Goal: Task Accomplishment & Management: Manage account settings

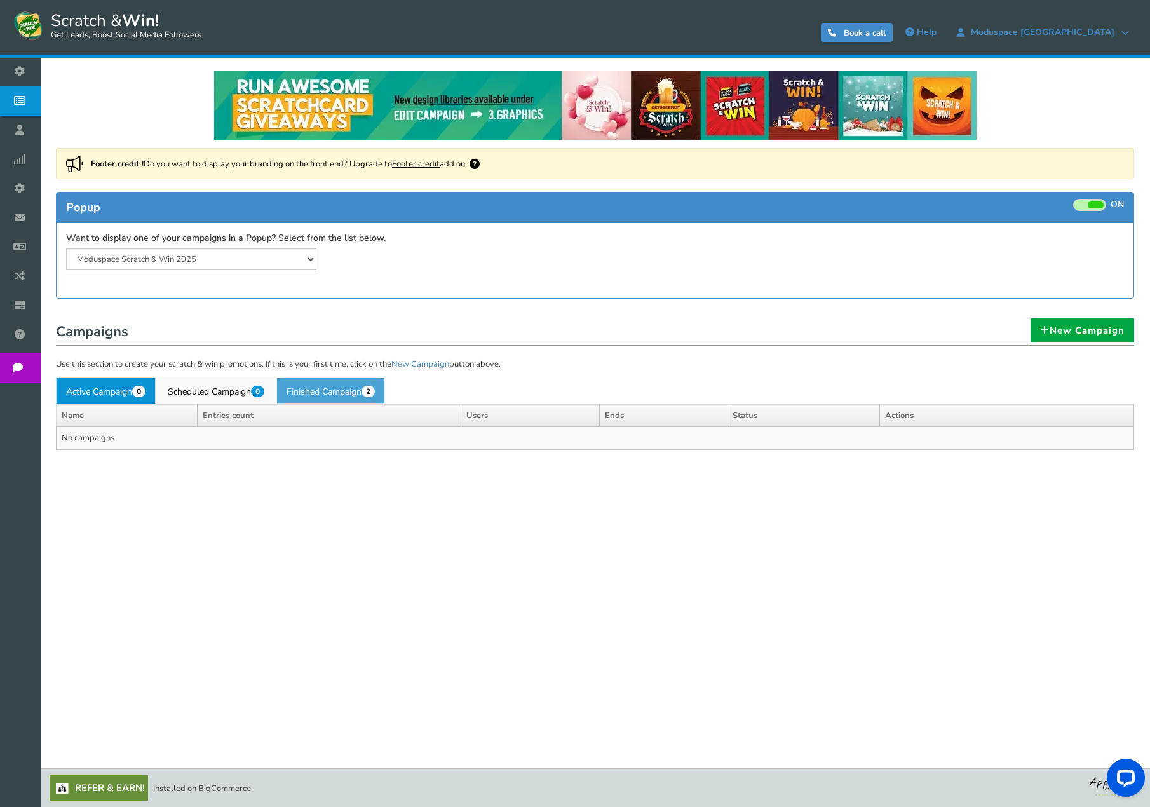
click at [327, 393] on link "Finished Campaign 2" at bounding box center [330, 390] width 109 height 27
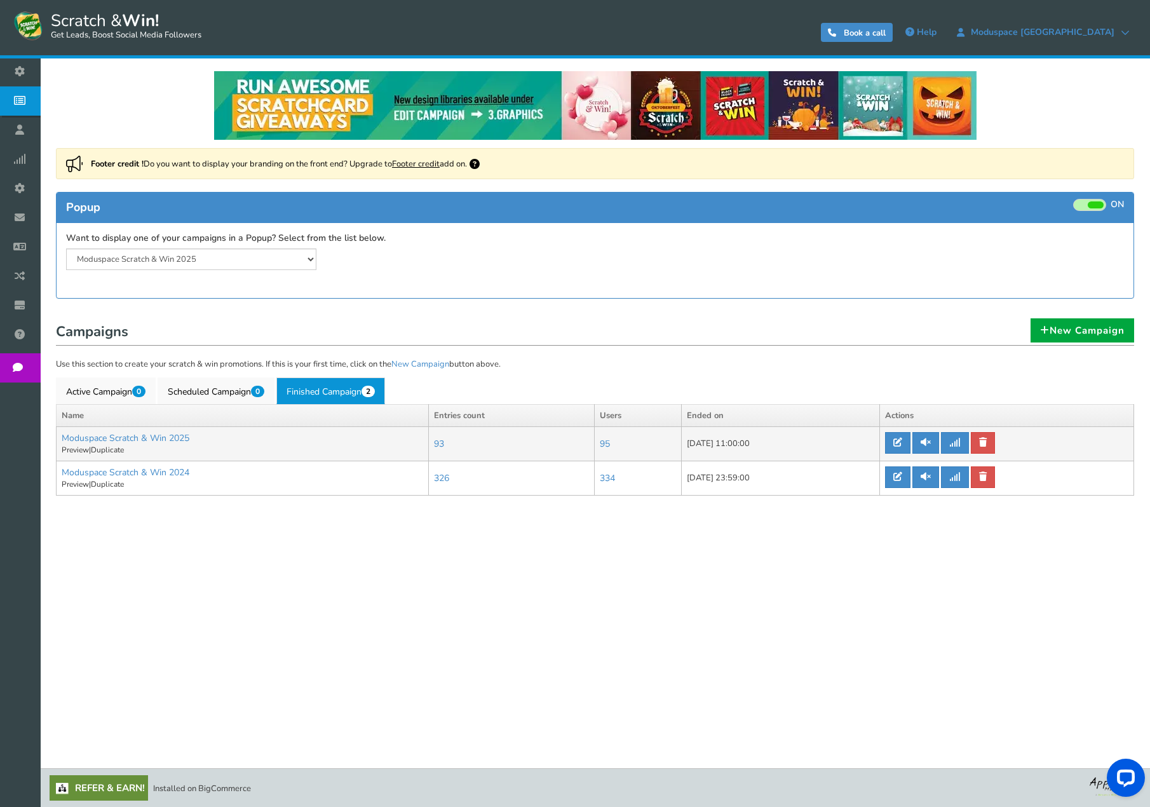
click at [706, 448] on td "[DATE] 11:00:00" at bounding box center [781, 444] width 198 height 34
click at [898, 443] on icon at bounding box center [897, 442] width 9 height 9
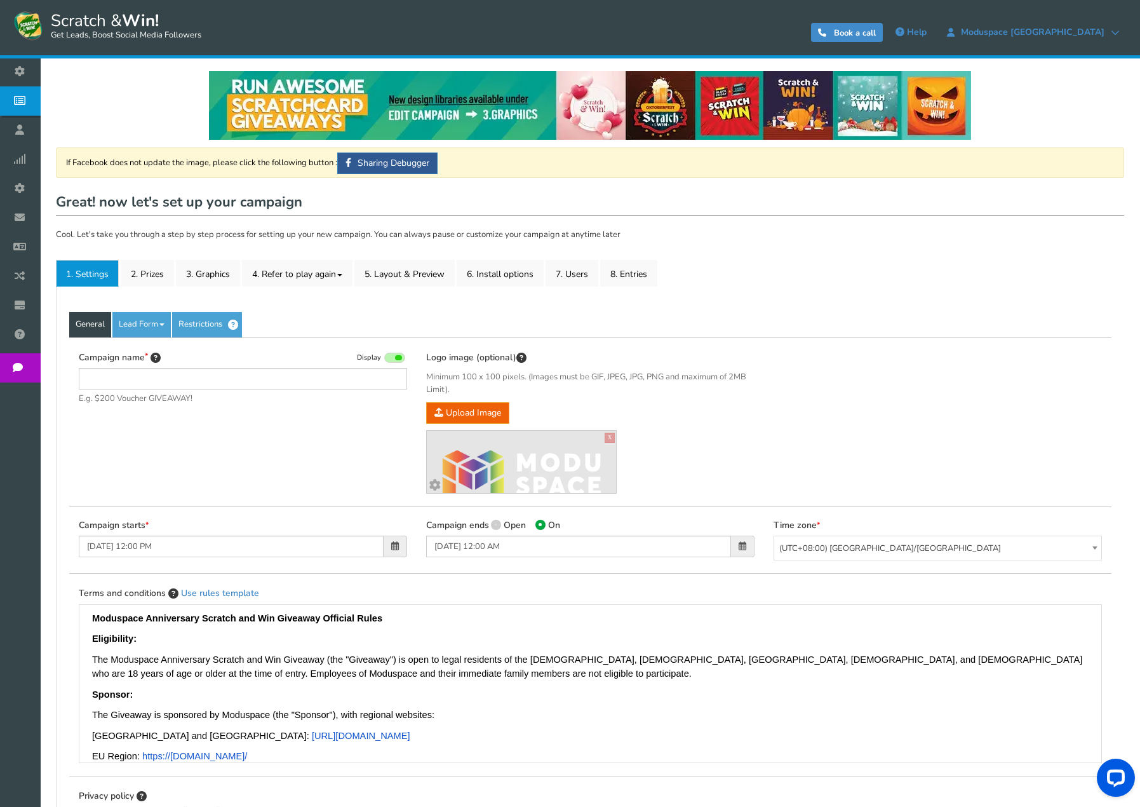
type input "Moduspace Scratch & Win 2025"
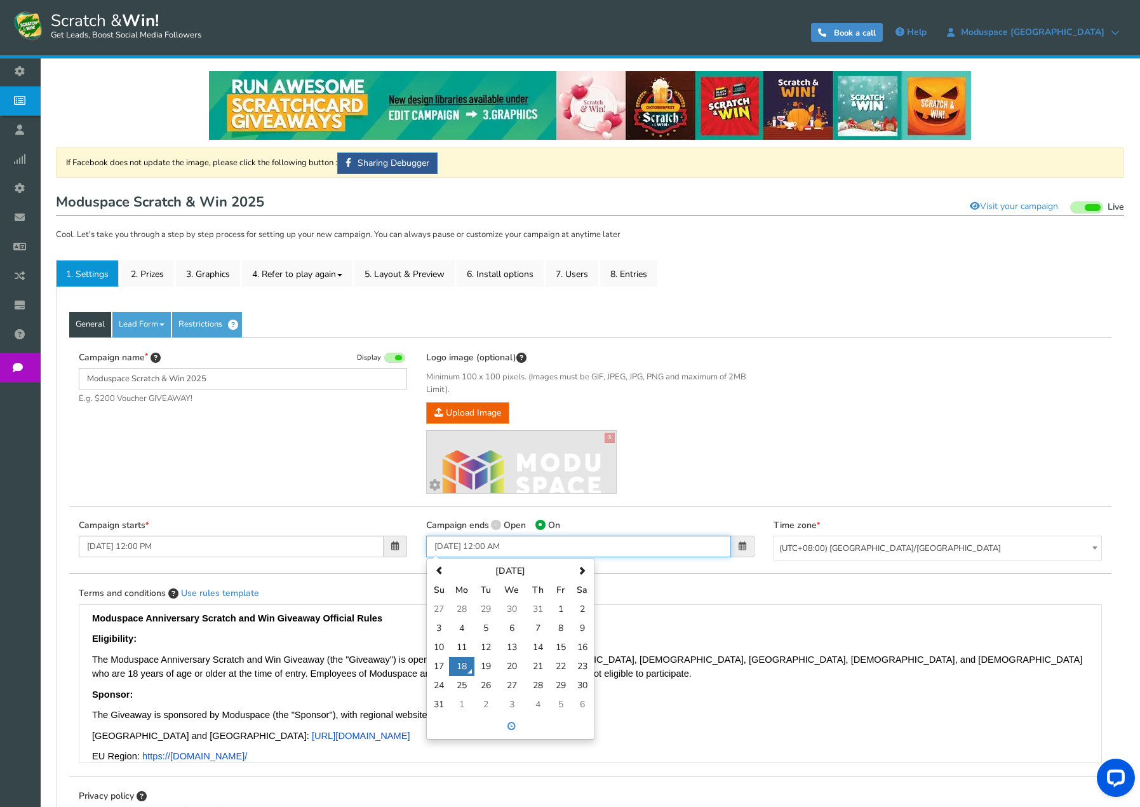
click at [537, 545] on input "[DATE] 12:00 AM" at bounding box center [578, 547] width 305 height 22
click at [483, 670] on td "19" at bounding box center [486, 666] width 23 height 19
type input "[DATE] 12:00 AM"
click at [767, 379] on div "Campaign name Display Moduspace [PERSON_NAME] & Win 2025 E.g. $200 Voucher GIVE…" at bounding box center [590, 422] width 1043 height 170
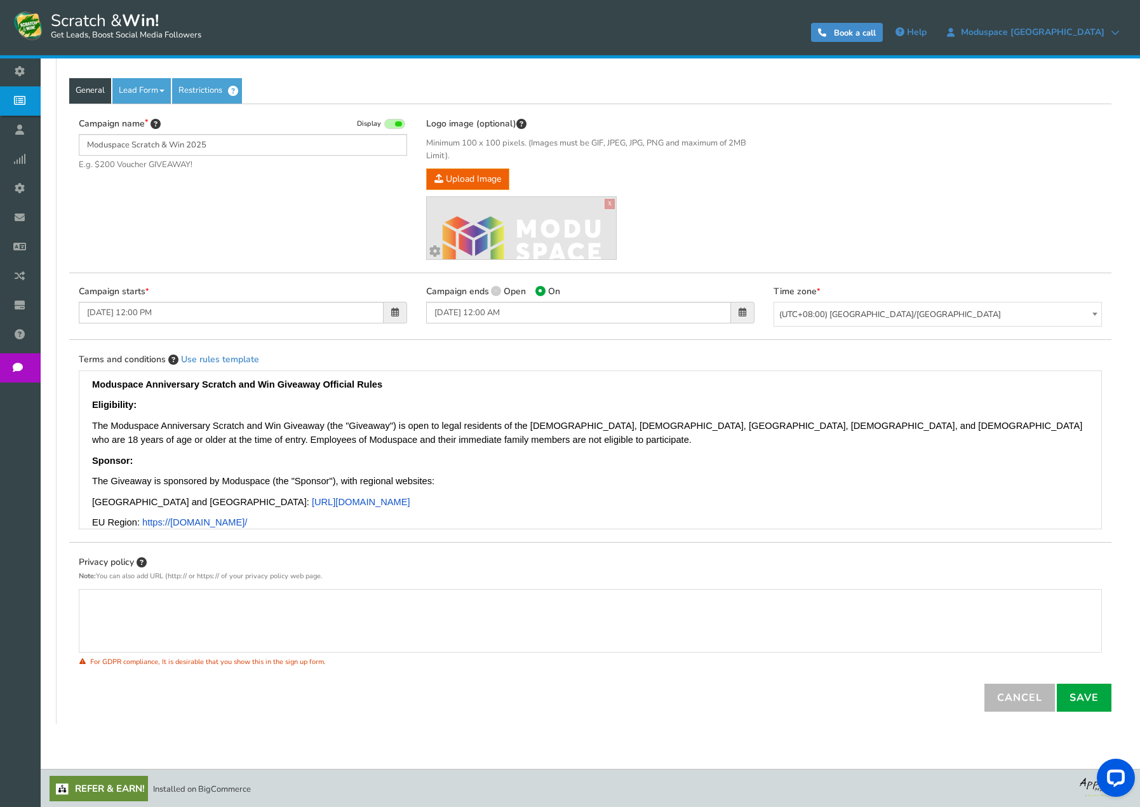
scroll to position [235, 0]
click at [1084, 693] on link "Save" at bounding box center [1084, 696] width 55 height 28
